Goal: Contribute content

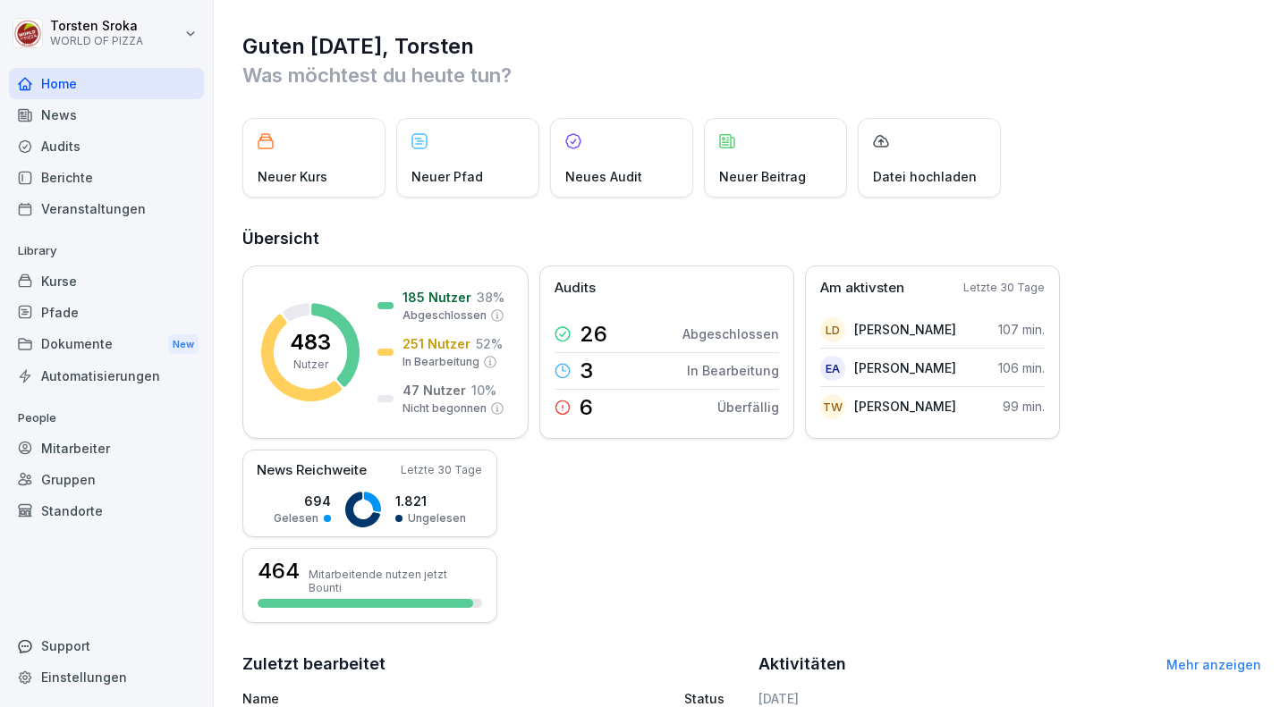
click at [61, 114] on div "News" at bounding box center [106, 114] width 195 height 31
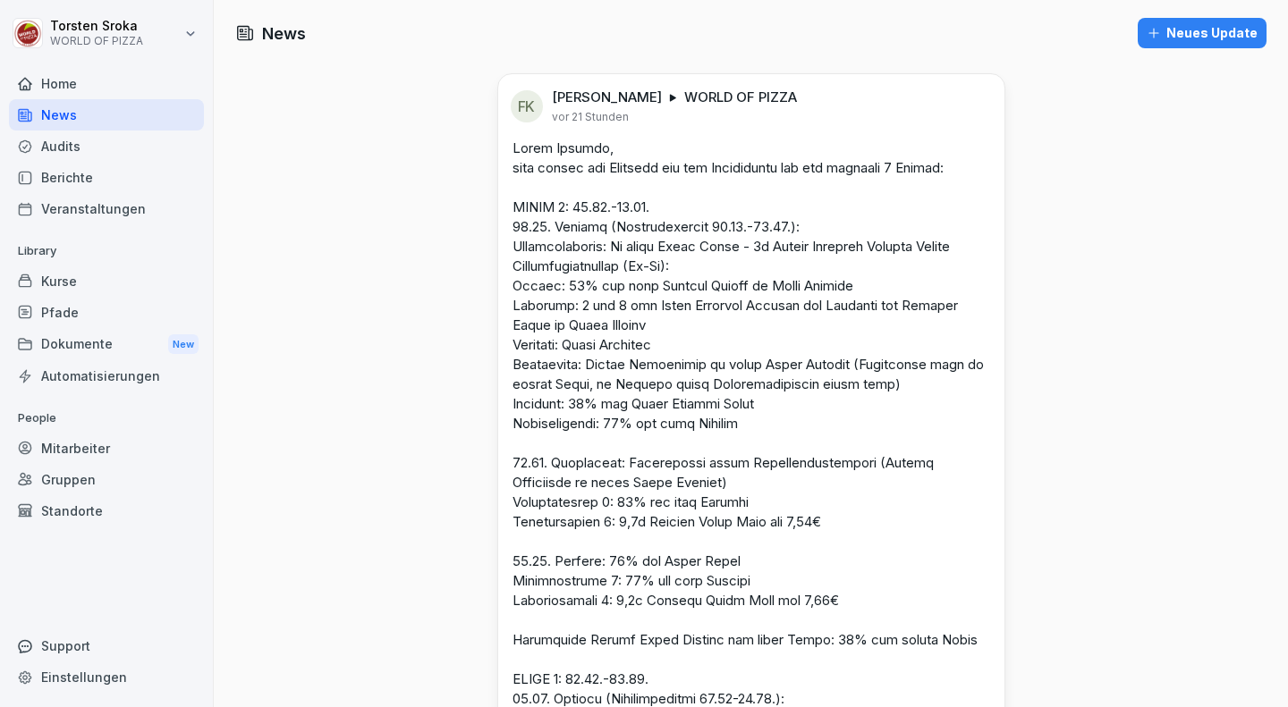
click at [1178, 32] on div "Neues Update" at bounding box center [1201, 33] width 111 height 20
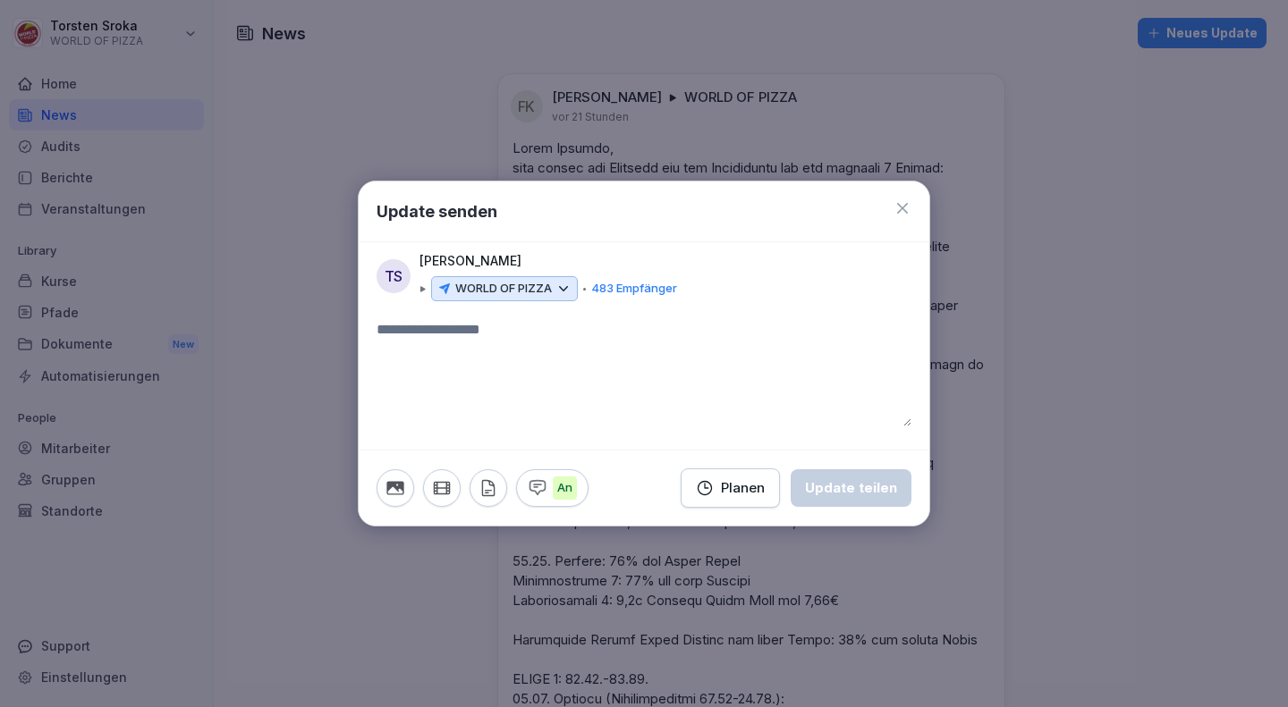
click at [908, 207] on icon at bounding box center [902, 208] width 18 height 18
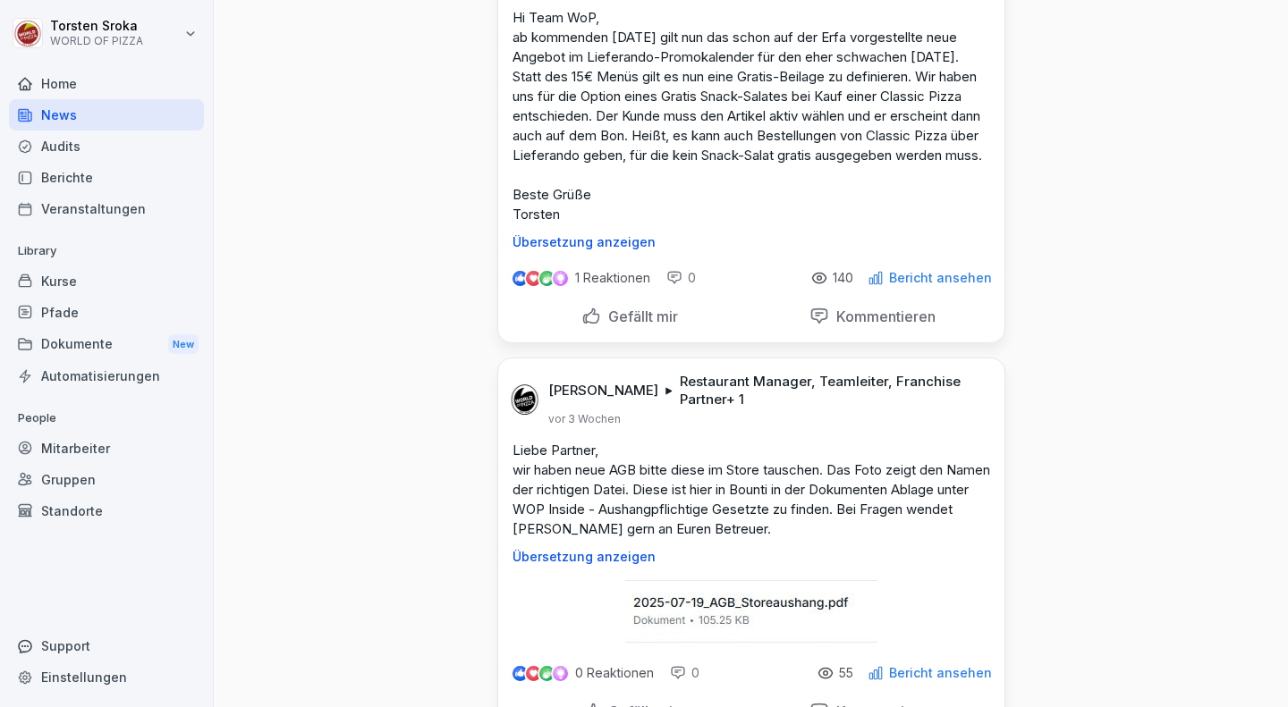
scroll to position [3487, 0]
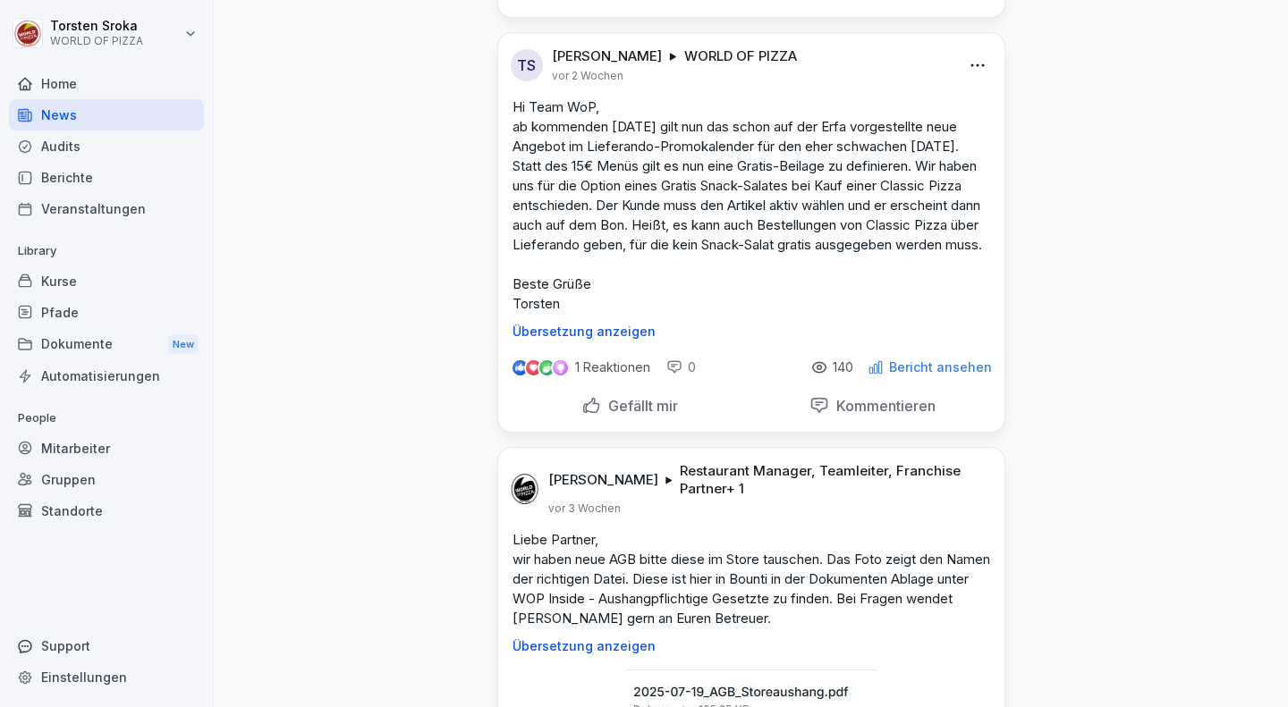
click at [581, 134] on p "Hi Team WoP, ab kommenden [DATE] gilt nun das schon auf der Erfa vorgestellte n…" at bounding box center [751, 205] width 478 height 216
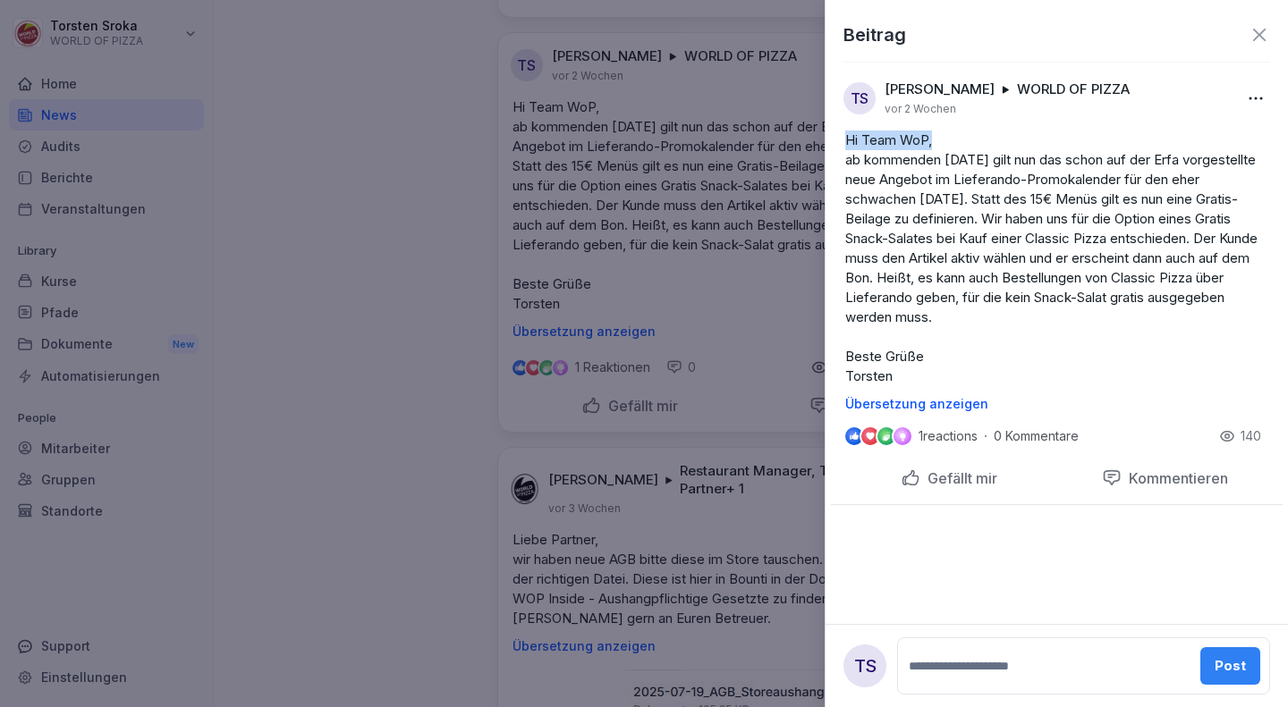
drag, startPoint x: 935, startPoint y: 139, endPoint x: 831, endPoint y: 140, distance: 104.6
click at [831, 140] on div "Hi Team WoP, ab kommenden [DATE] gilt nun das schon auf der Erfa vorgestellte n…" at bounding box center [1057, 271] width 452 height 281
copy p "Hi Team WoP,"
click at [1256, 39] on icon at bounding box center [1258, 34] width 21 height 21
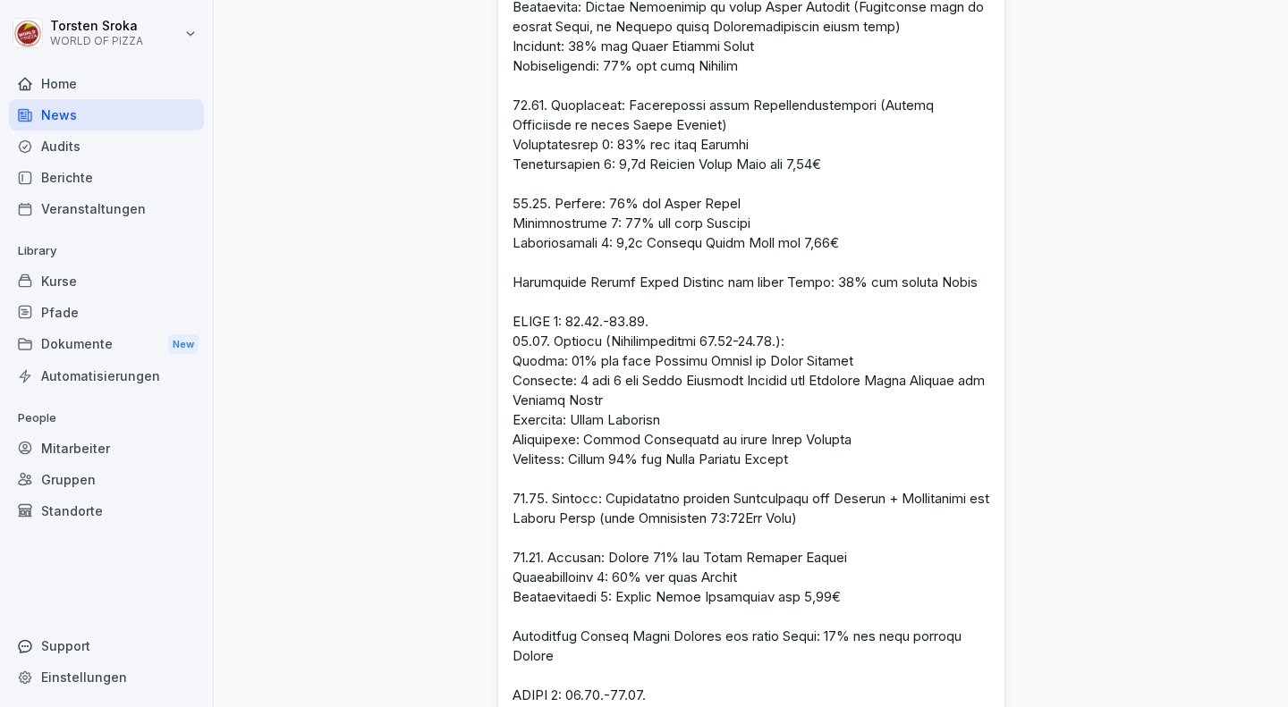
scroll to position [0, 0]
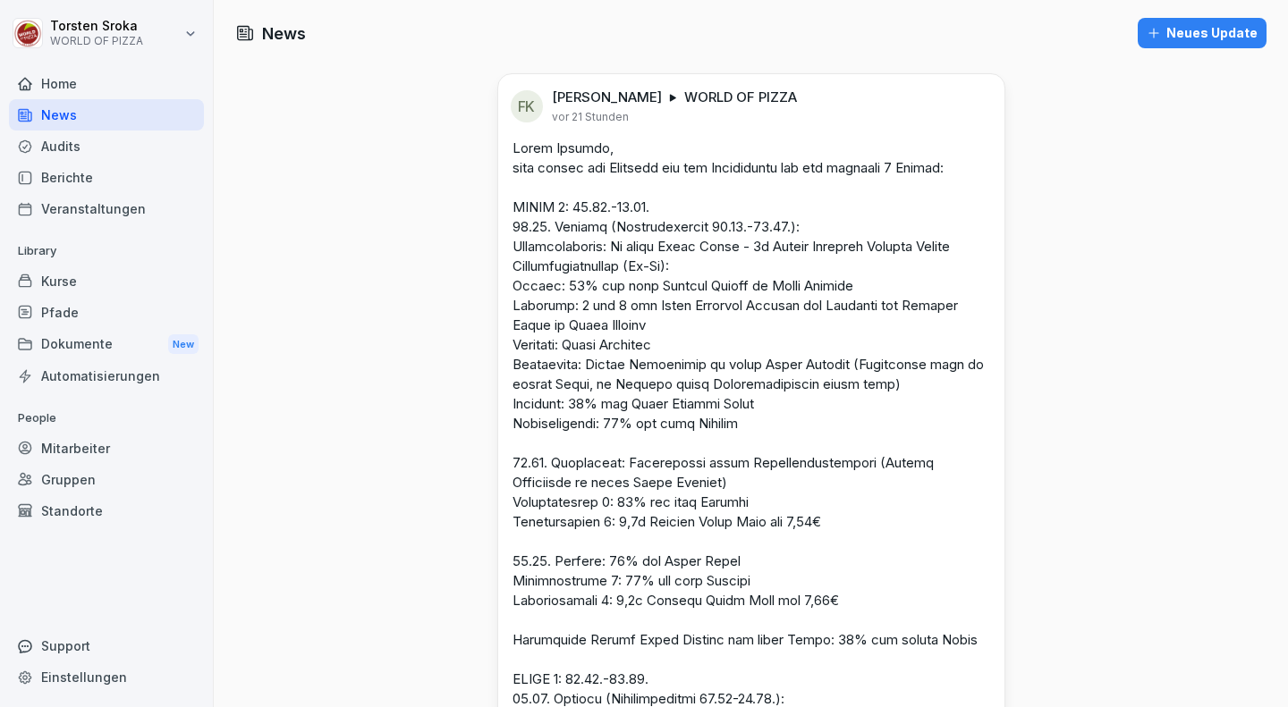
click at [1171, 29] on div "Neues Update" at bounding box center [1201, 33] width 111 height 20
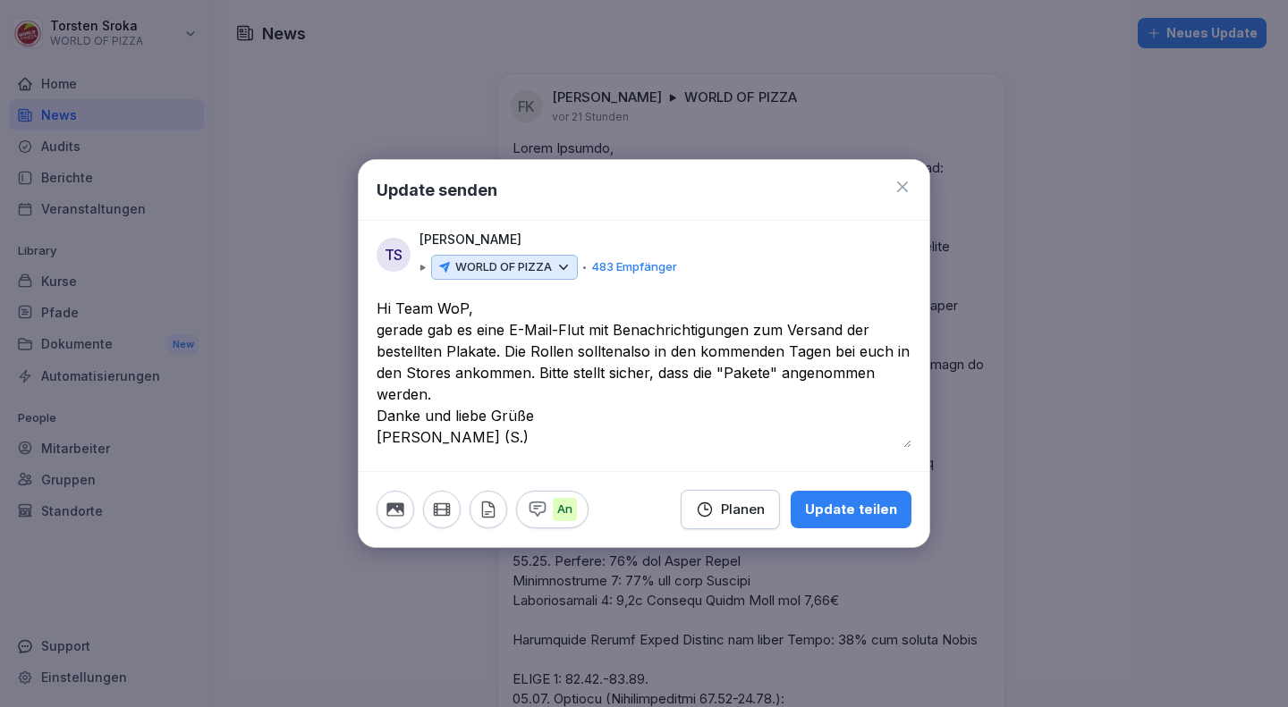
click at [617, 354] on textarea "**********" at bounding box center [643, 373] width 535 height 150
type textarea "**********"
click at [865, 509] on div "Update teilen" at bounding box center [851, 510] width 92 height 20
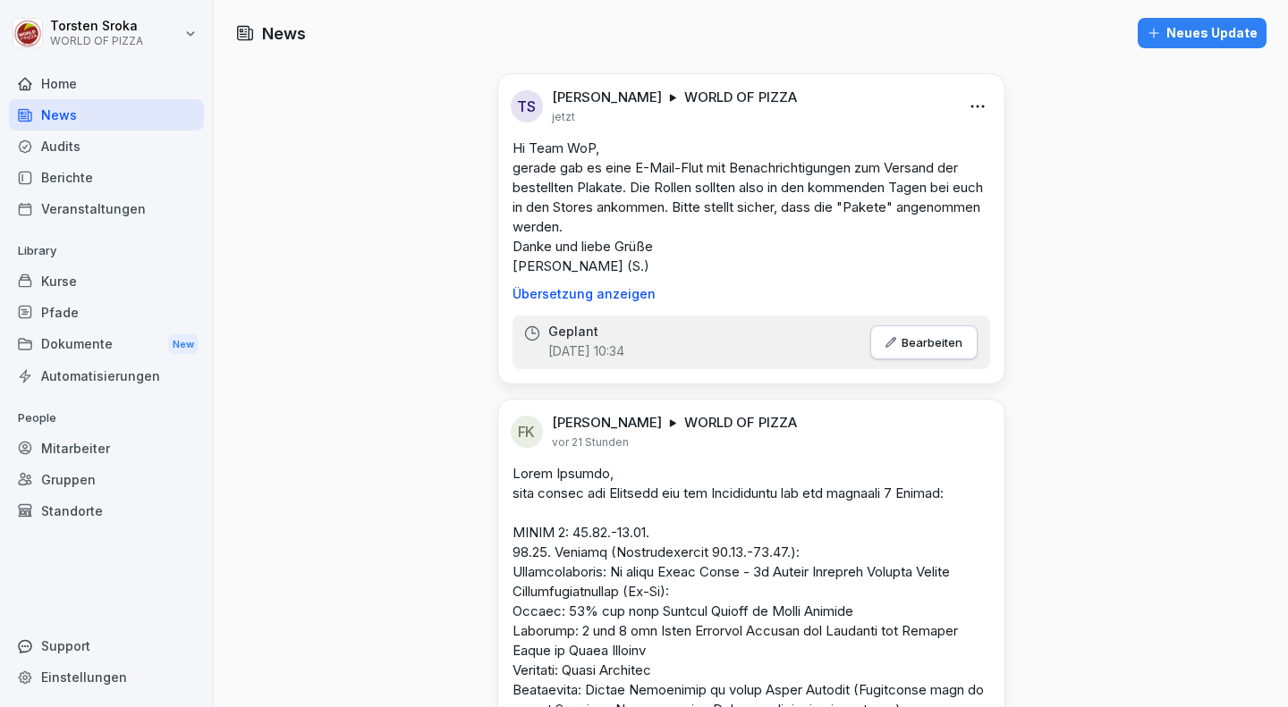
click at [70, 105] on div "News" at bounding box center [106, 114] width 195 height 31
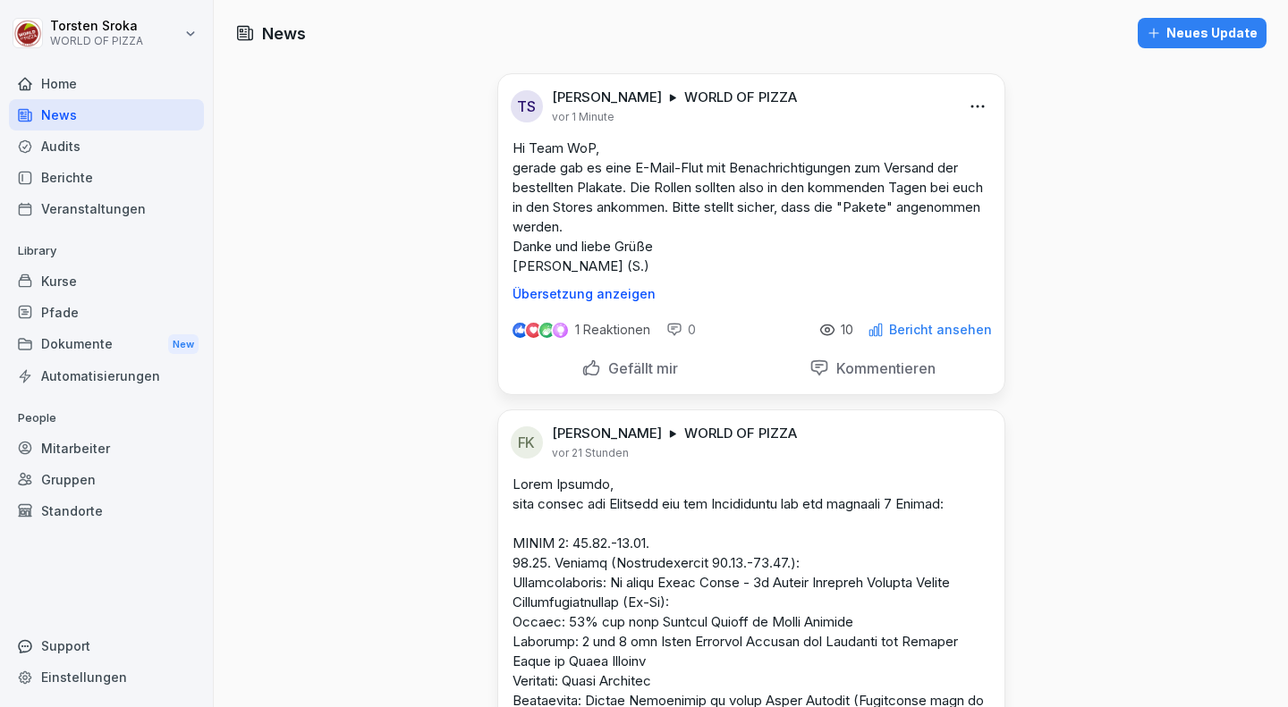
click at [936, 327] on p "Bericht ansehen" at bounding box center [940, 330] width 103 height 14
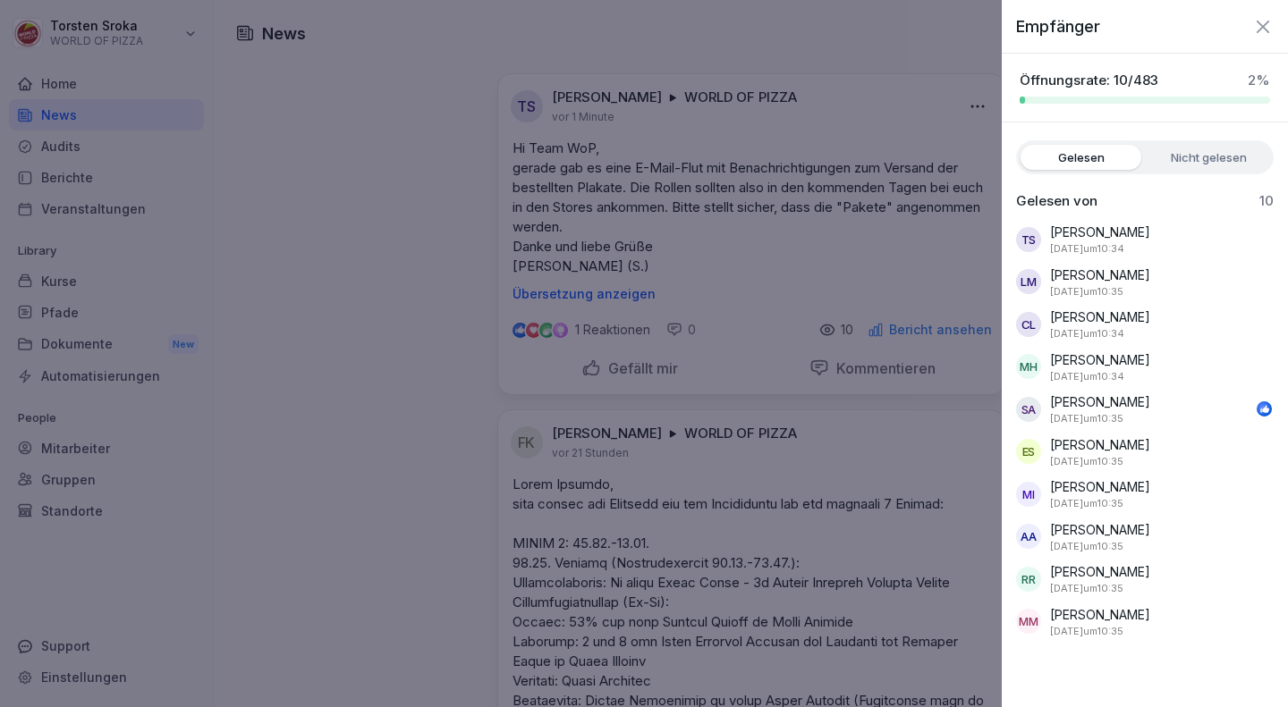
click at [741, 450] on div at bounding box center [644, 353] width 1288 height 707
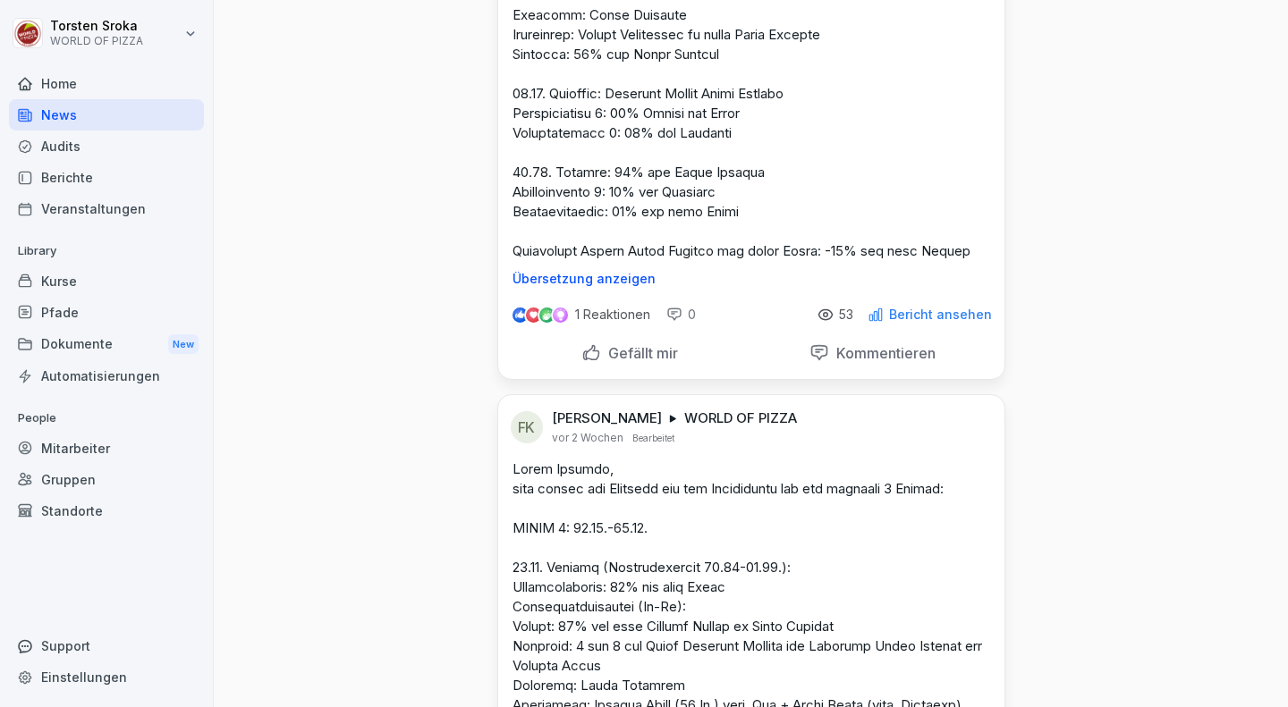
scroll to position [1878, 0]
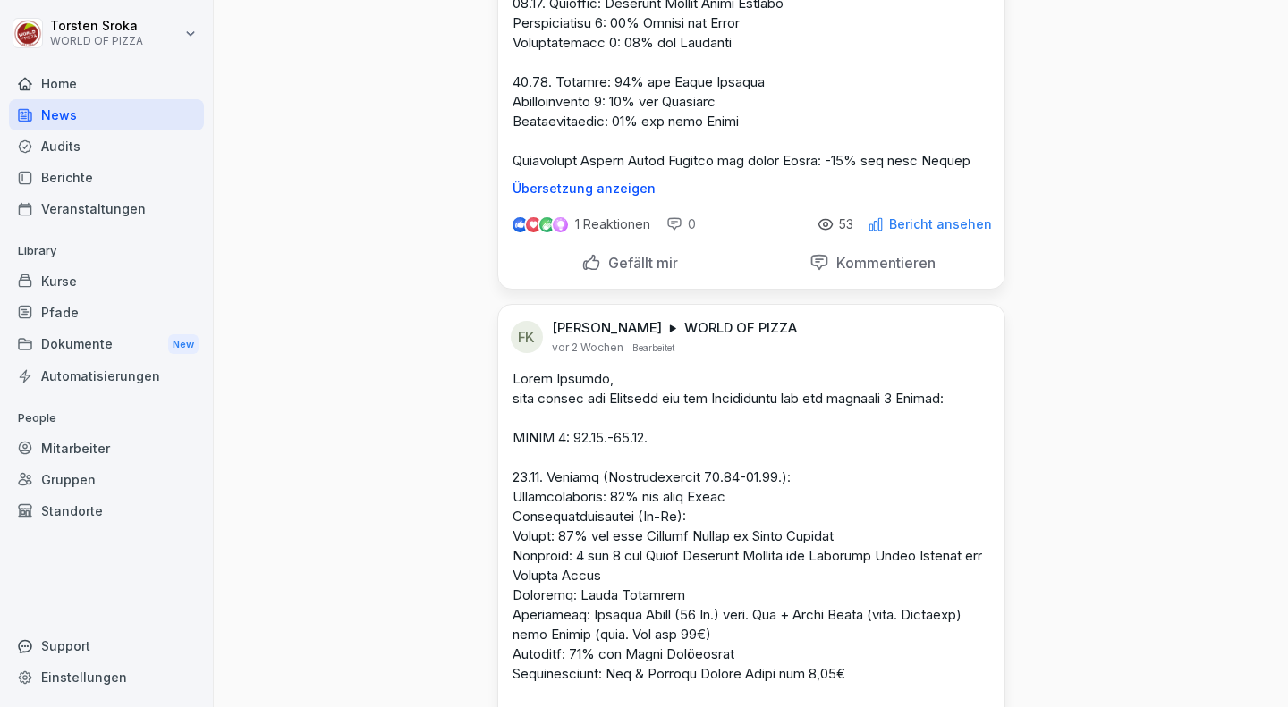
click at [931, 232] on p "Bericht ansehen" at bounding box center [940, 224] width 103 height 14
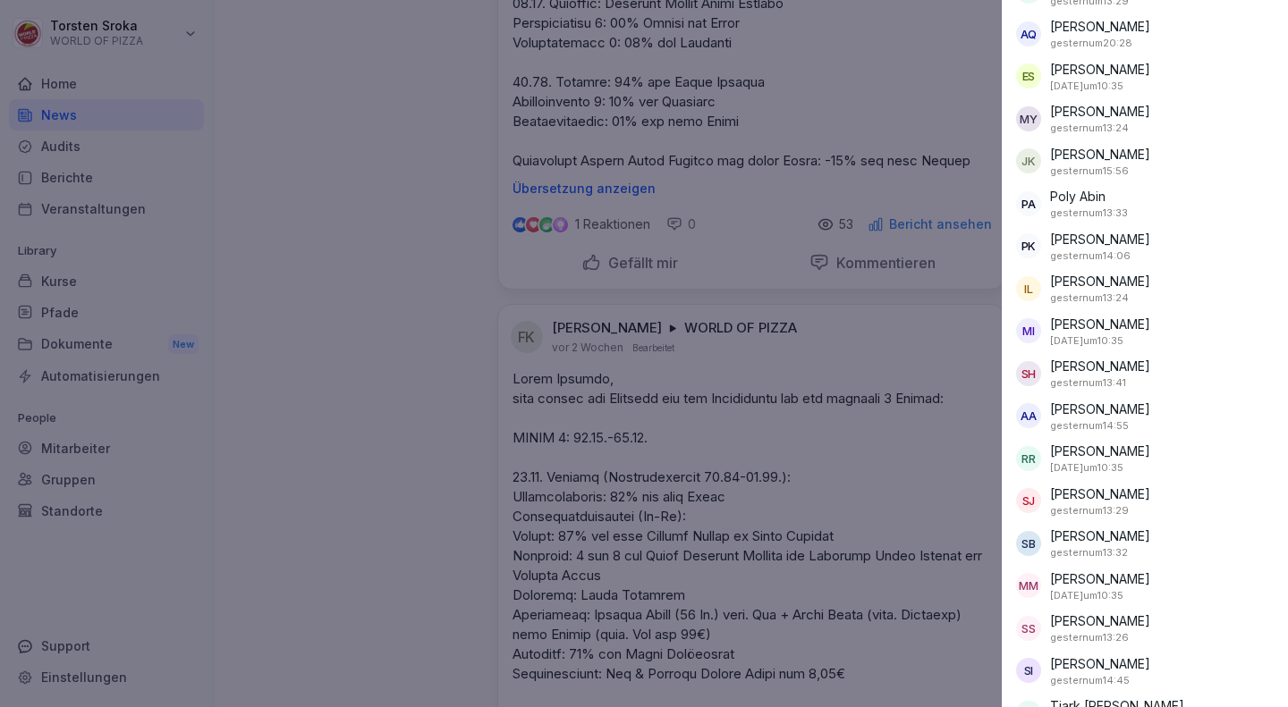
scroll to position [1811, 0]
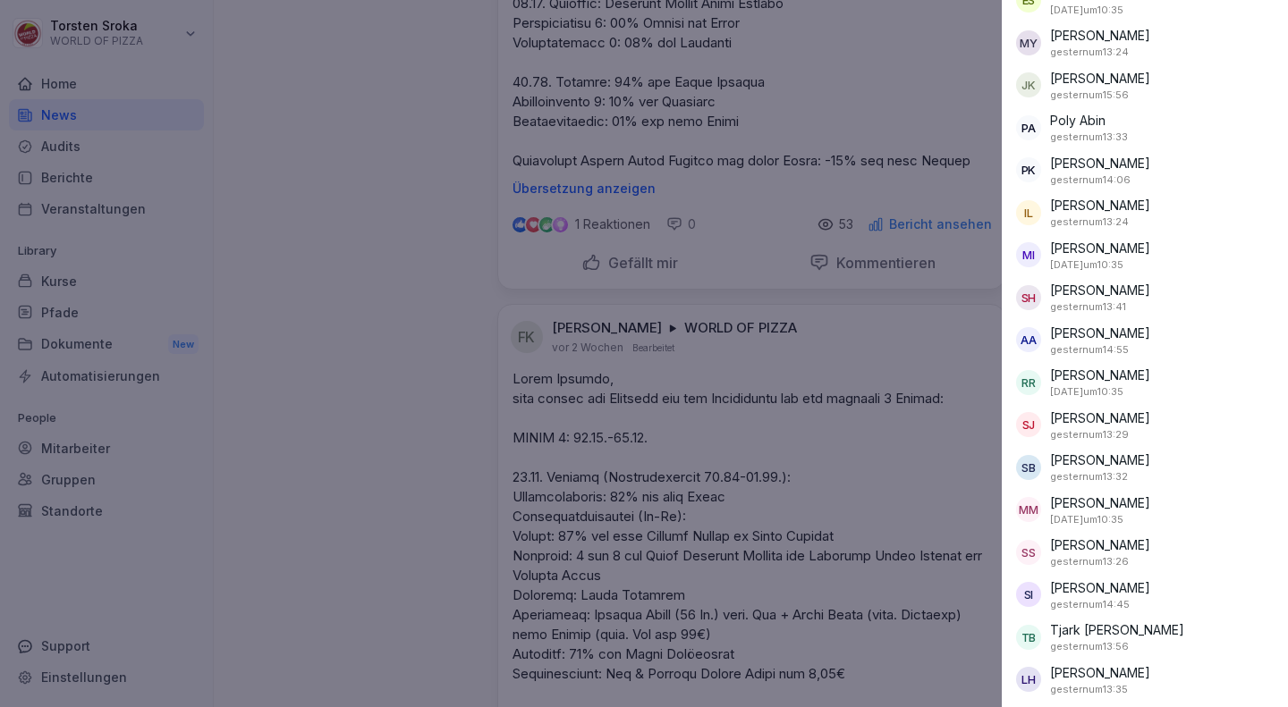
click at [1144, 325] on p "[PERSON_NAME]" at bounding box center [1100, 333] width 100 height 19
